Goal: Task Accomplishment & Management: Use online tool/utility

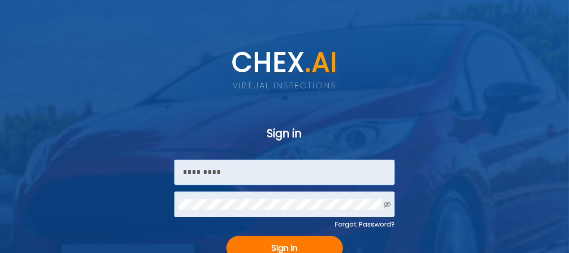
type input "******"
click at [280, 241] on span "Sign in" at bounding box center [285, 248] width 26 height 14
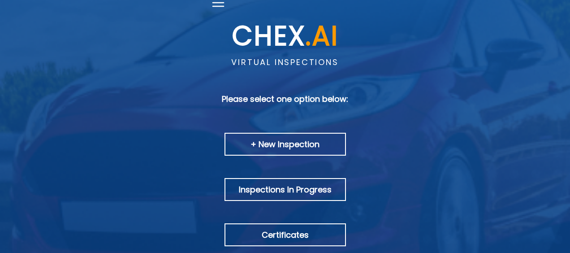
scroll to position [47, 0]
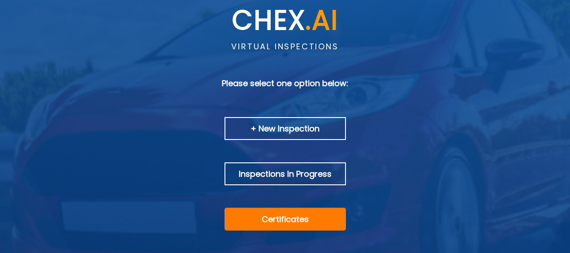
click at [297, 210] on div "Certificates" at bounding box center [284, 218] width 121 height 23
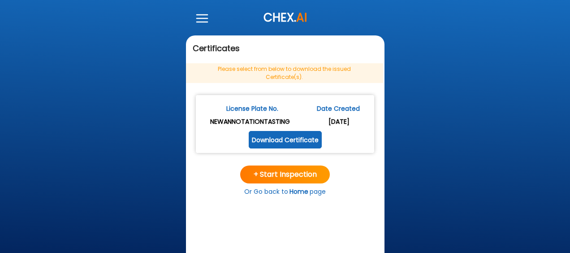
click at [206, 18] on line at bounding box center [202, 18] width 11 height 0
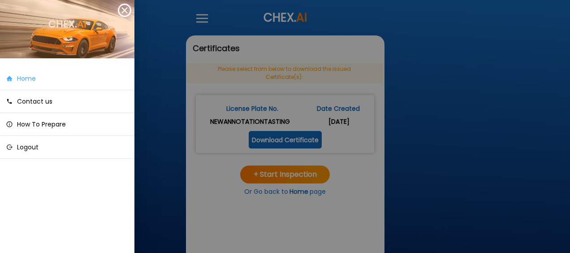
click at [86, 76] on link "Home" at bounding box center [67, 78] width 134 height 23
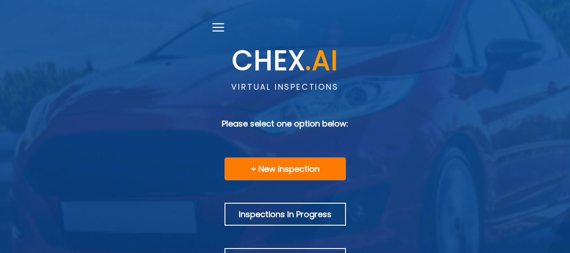
click at [266, 179] on div "+ New Inspection" at bounding box center [284, 168] width 121 height 23
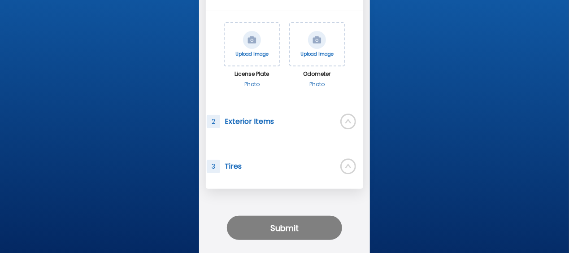
scroll to position [117, 0]
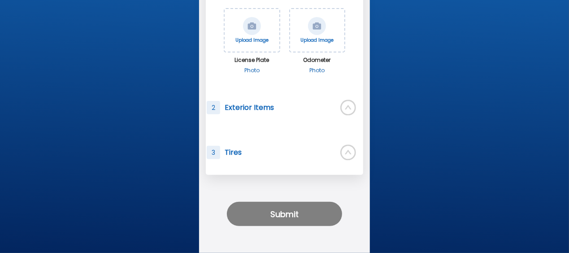
click at [353, 153] on icon "up-circle" at bounding box center [348, 153] width 16 height 16
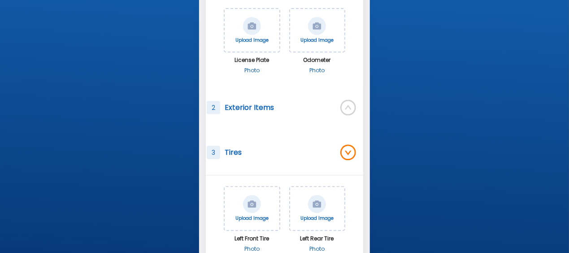
scroll to position [162, 0]
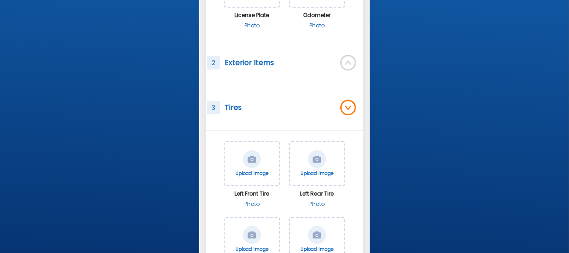
click at [352, 64] on icon "up-circle" at bounding box center [348, 63] width 16 height 16
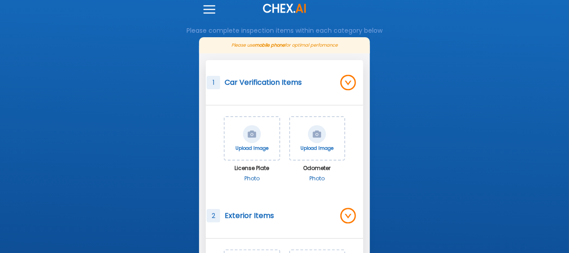
scroll to position [0, 0]
